Goal: Check status

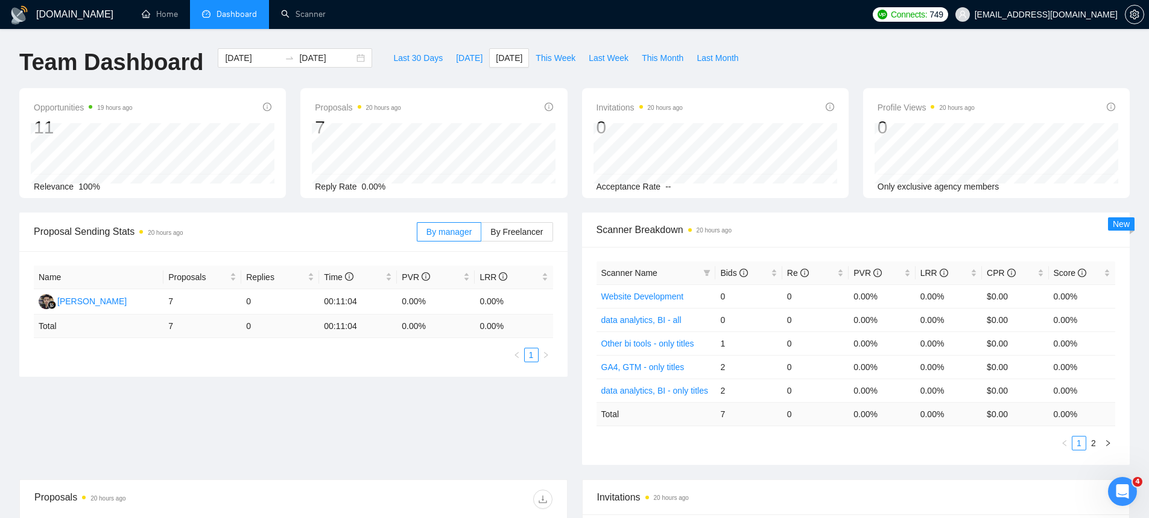
click at [450, 71] on div "Last 30 Days [DATE] [DATE] This Week Last Week This Month Last Month" at bounding box center [565, 68] width 373 height 40
click at [454, 66] on button "[DATE]" at bounding box center [469, 57] width 40 height 19
type input "[DATE]"
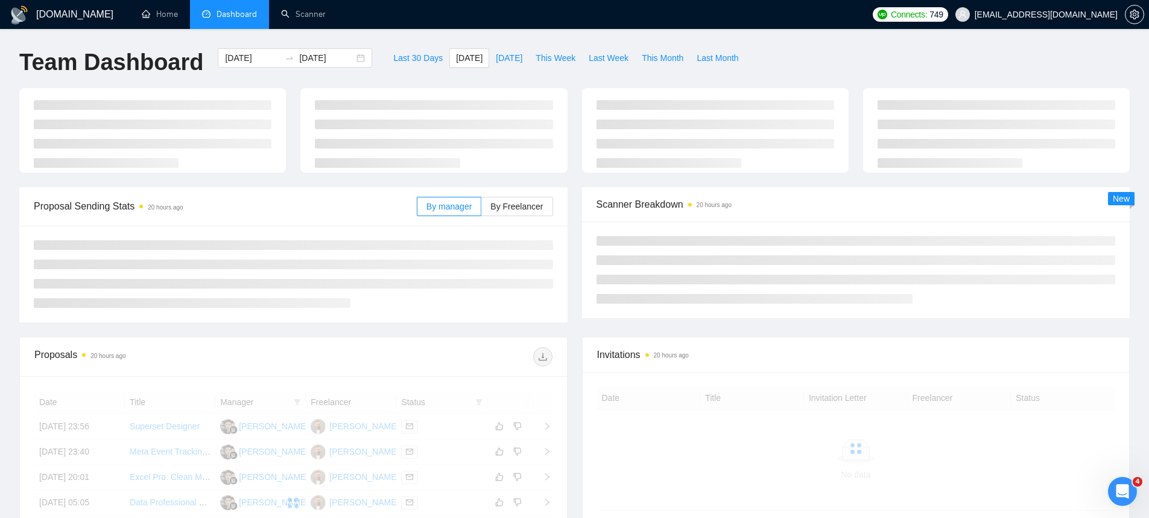
scroll to position [149, 0]
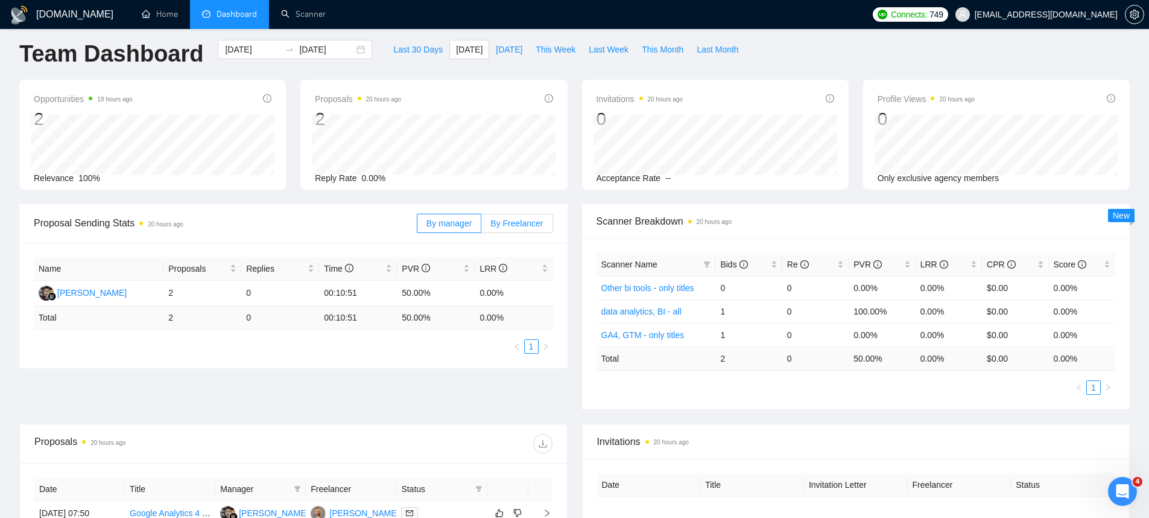
click at [518, 214] on label "By Freelancer" at bounding box center [516, 223] width 71 height 19
click at [481, 226] on input "By Freelancer" at bounding box center [481, 226] width 0 height 0
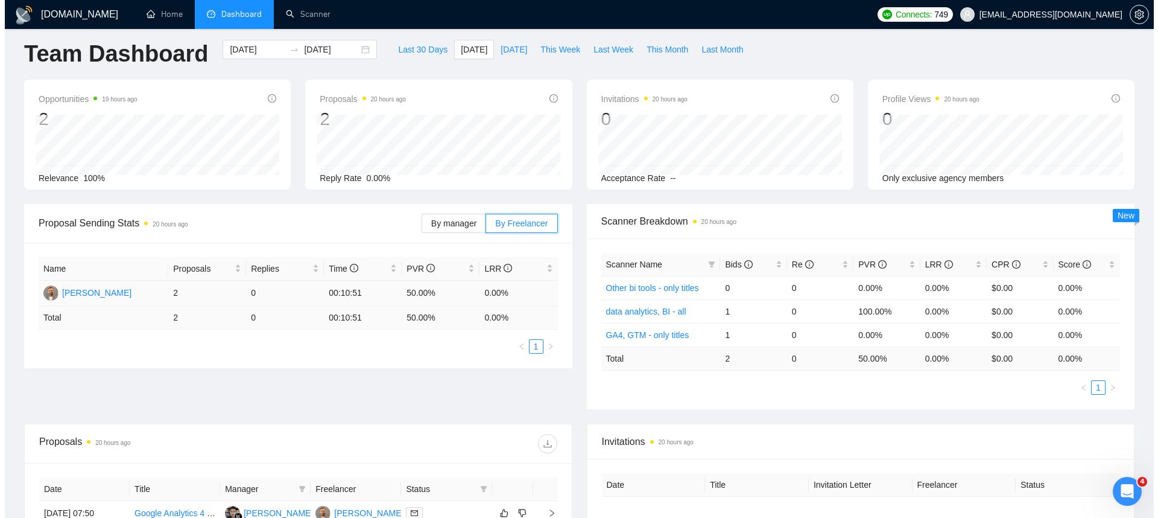
scroll to position [156, 0]
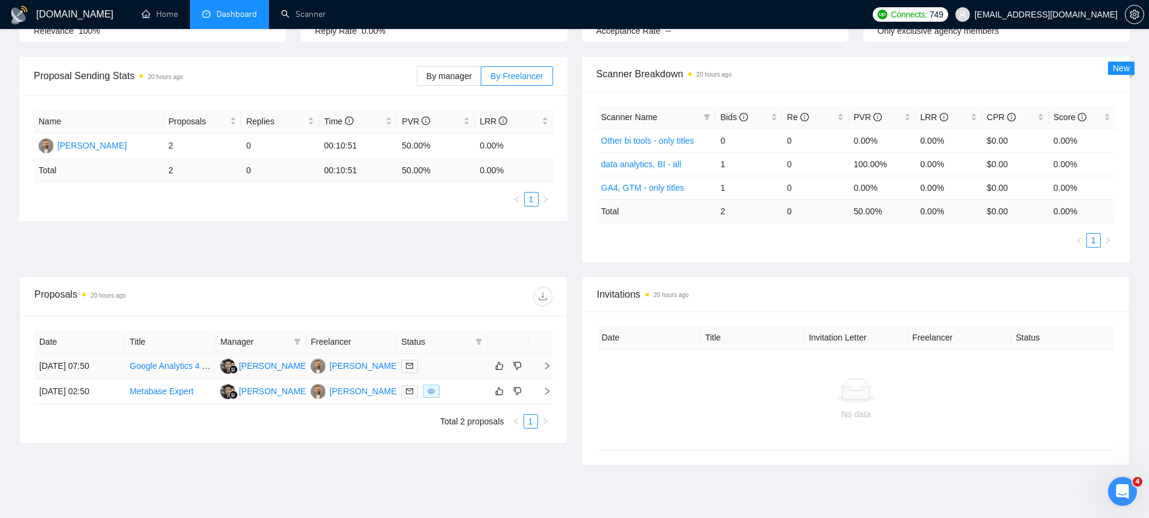
click at [65, 372] on td "[DATE] 07:50" at bounding box center [79, 366] width 90 height 25
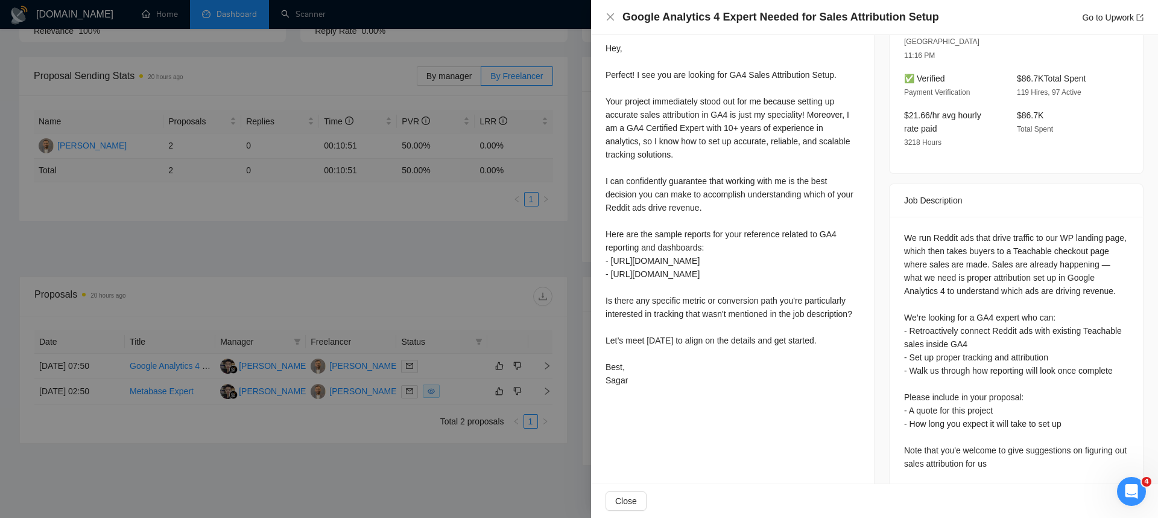
scroll to position [345, 0]
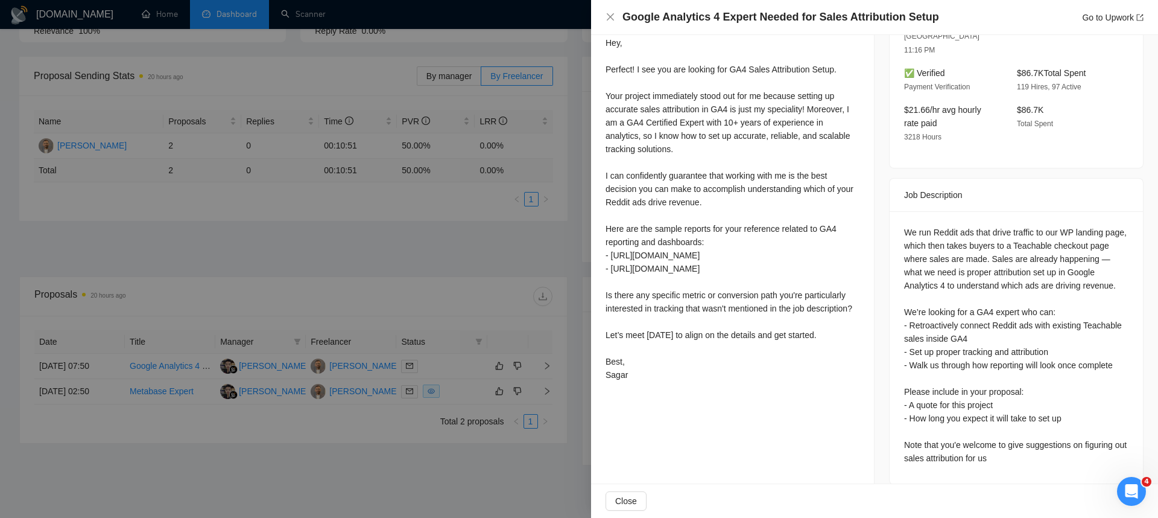
click at [582, 349] on div at bounding box center [579, 259] width 1158 height 518
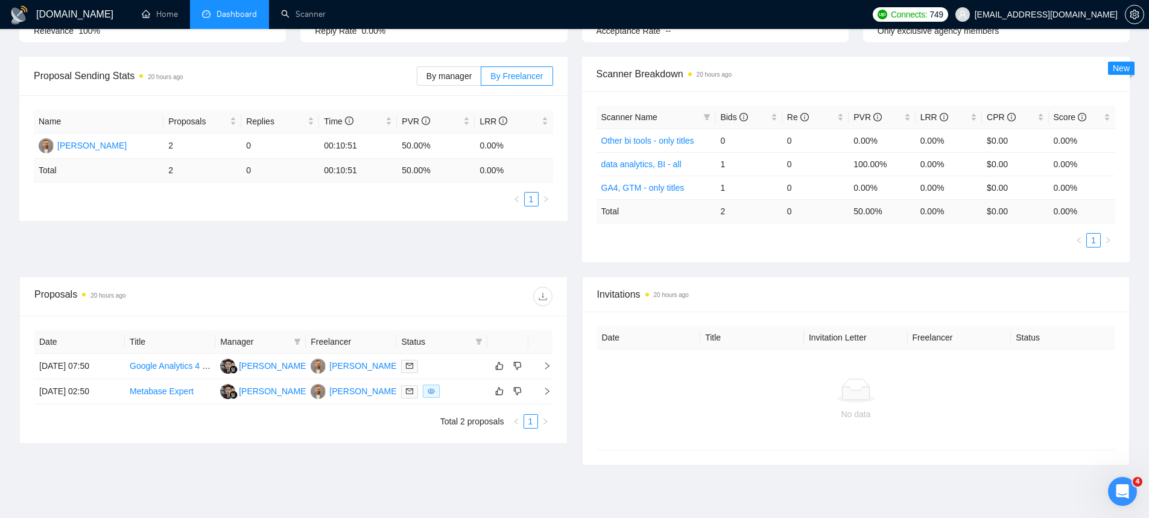
click at [29, 387] on div "Date Title Manager Freelancer Status [DATE] 07:50 Google Analytics 4 Expert Nee…" at bounding box center [293, 379] width 547 height 127
click at [48, 388] on td "[DATE] 02:50" at bounding box center [79, 391] width 90 height 25
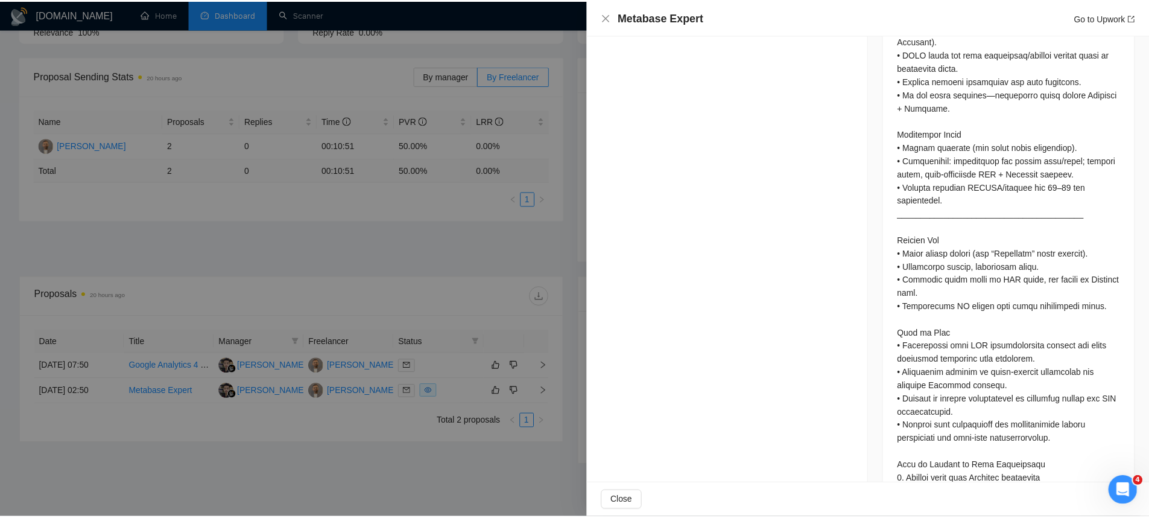
scroll to position [1927, 0]
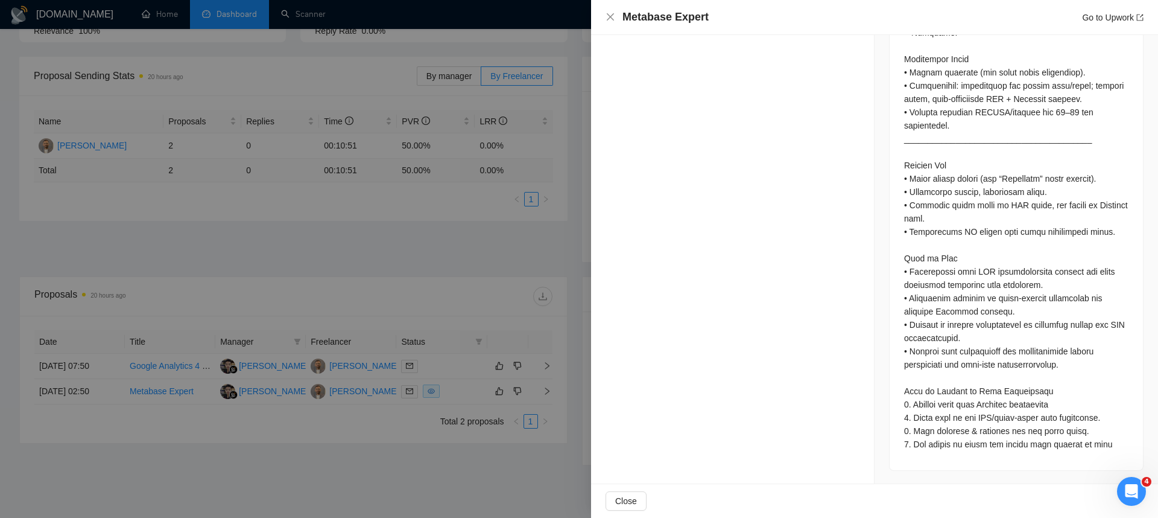
click at [335, 298] on div at bounding box center [579, 259] width 1158 height 518
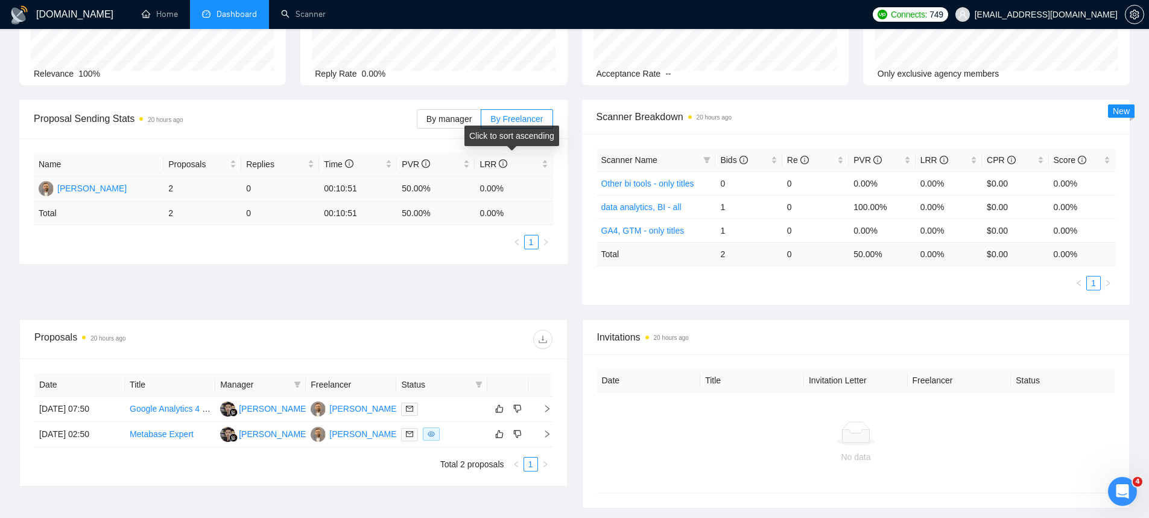
scroll to position [0, 0]
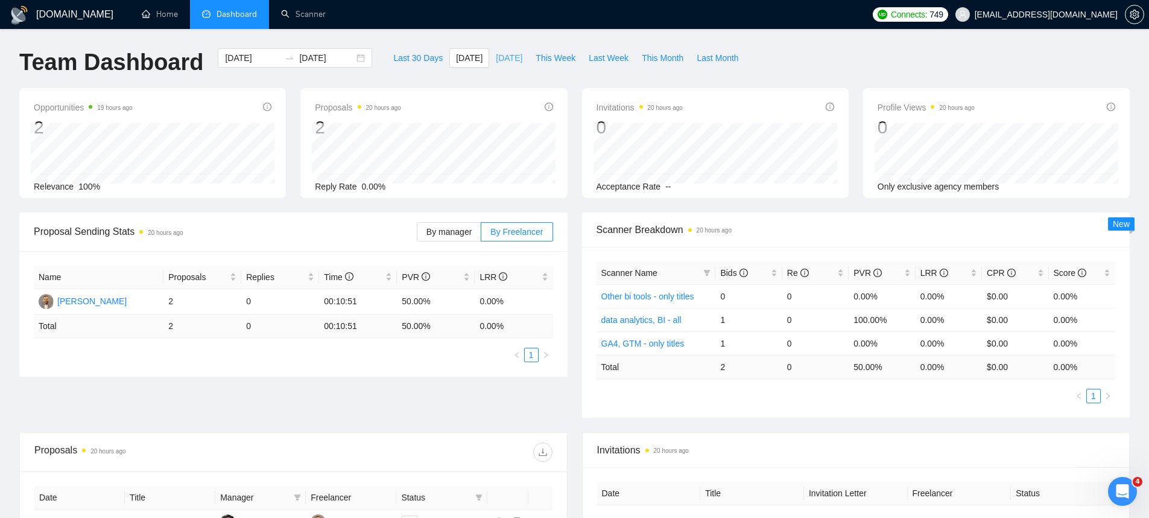
click at [496, 59] on span "[DATE]" at bounding box center [509, 57] width 27 height 13
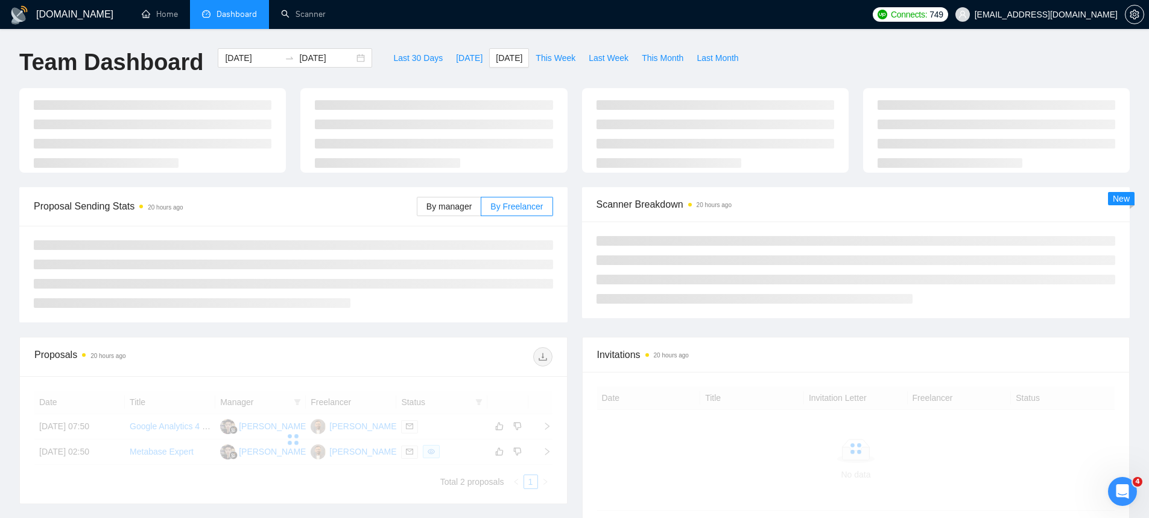
type input "[DATE]"
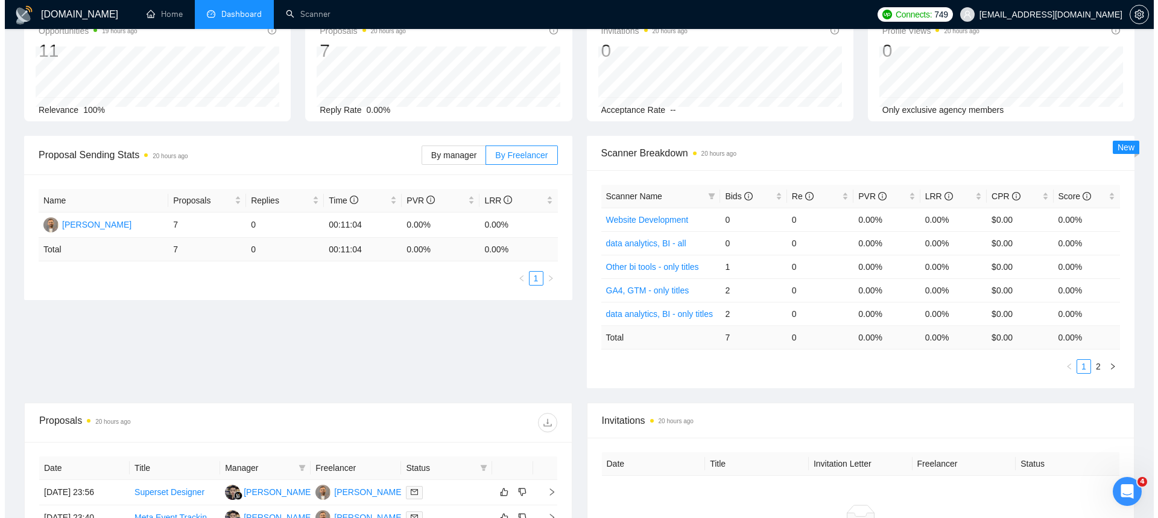
scroll to position [288, 0]
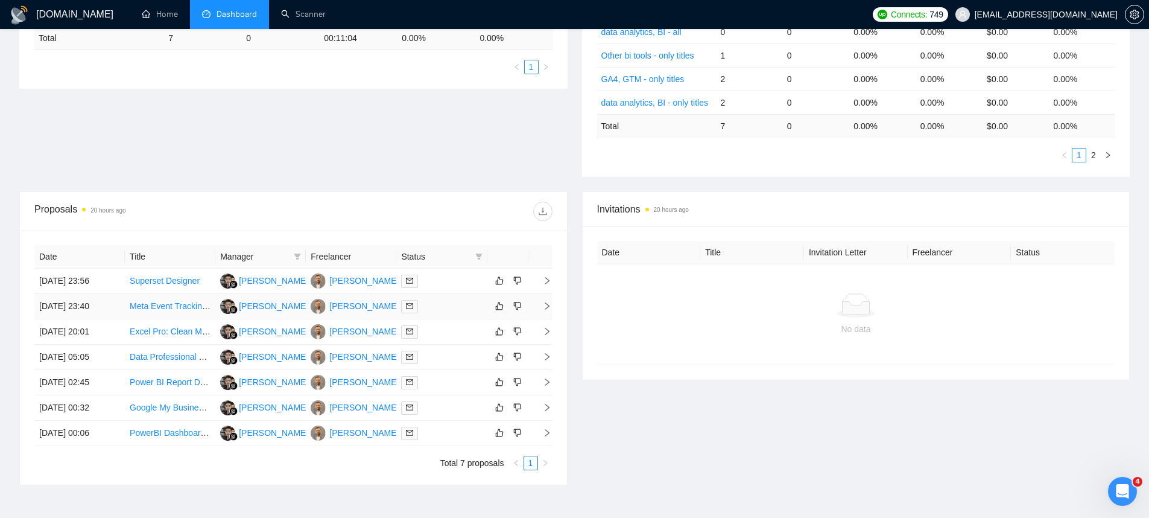
click at [65, 303] on td "[DATE] 23:40" at bounding box center [79, 306] width 90 height 25
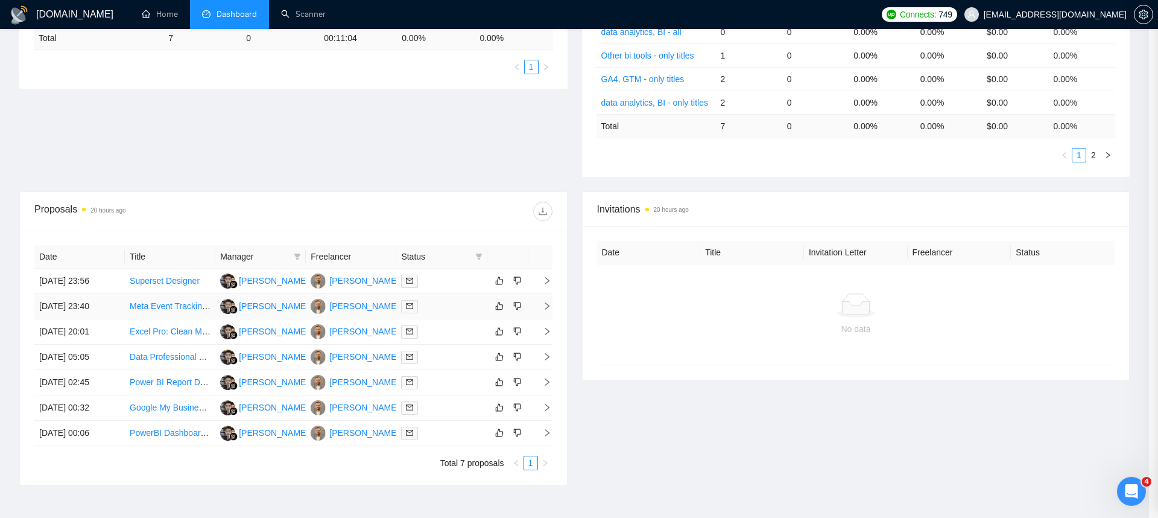
scroll to position [257, 0]
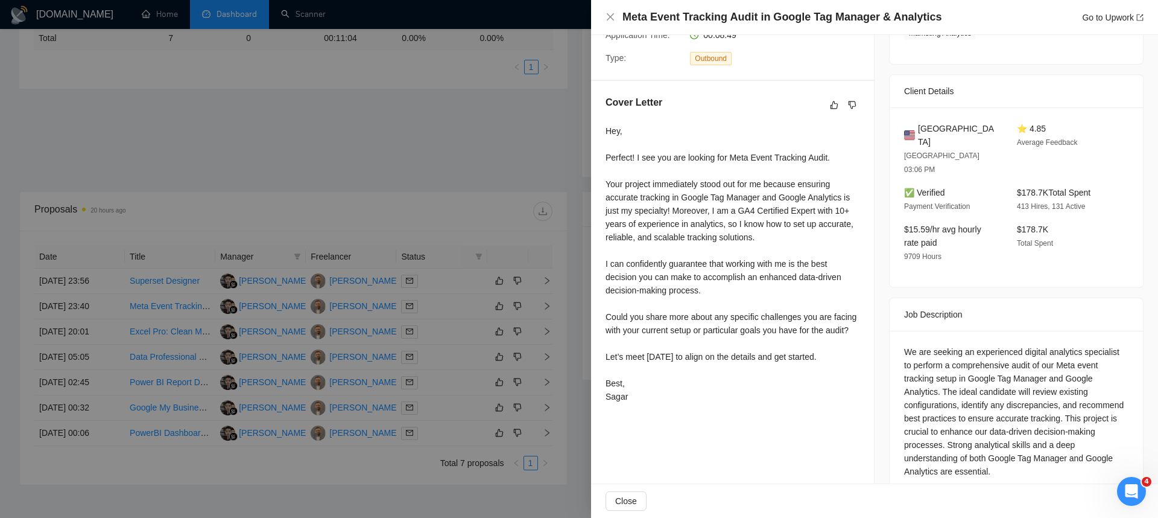
click at [176, 325] on div at bounding box center [579, 259] width 1158 height 518
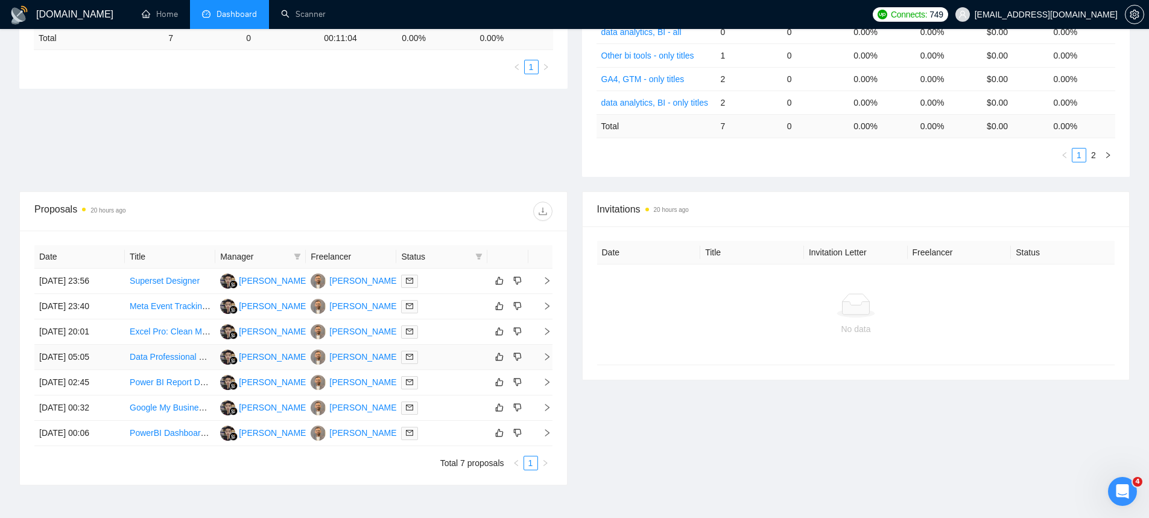
click at [71, 346] on td "[DATE] 05:05" at bounding box center [79, 356] width 90 height 25
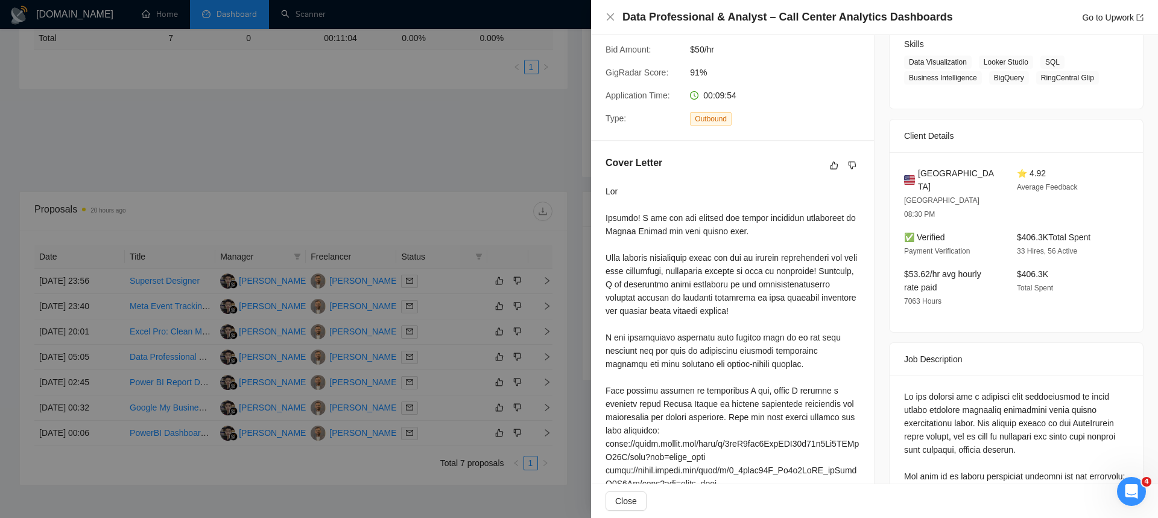
scroll to position [72, 0]
